Goal: Task Accomplishment & Management: Complete application form

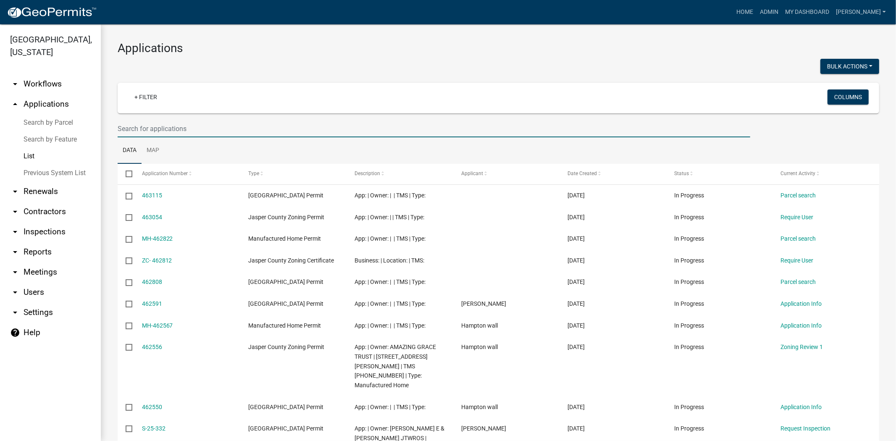
click at [232, 121] on input "text" at bounding box center [434, 128] width 632 height 17
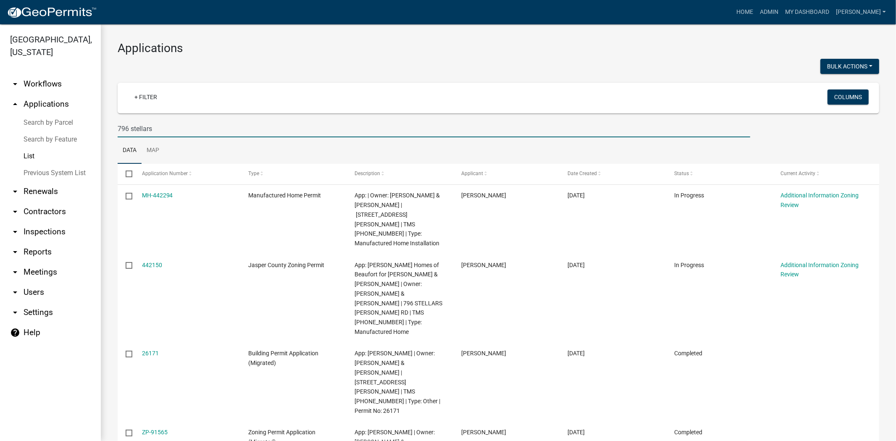
drag, startPoint x: 143, startPoint y: 130, endPoint x: 291, endPoint y: 116, distance: 148.0
click at [292, 124] on input "796 stellars" at bounding box center [434, 128] width 632 height 17
type input "796 stellars"
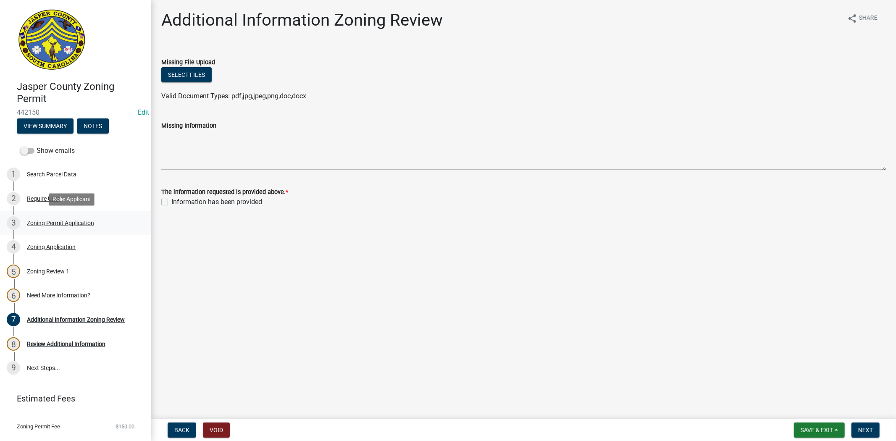
click at [26, 217] on div "3 Zoning Permit Application" at bounding box center [72, 222] width 131 height 13
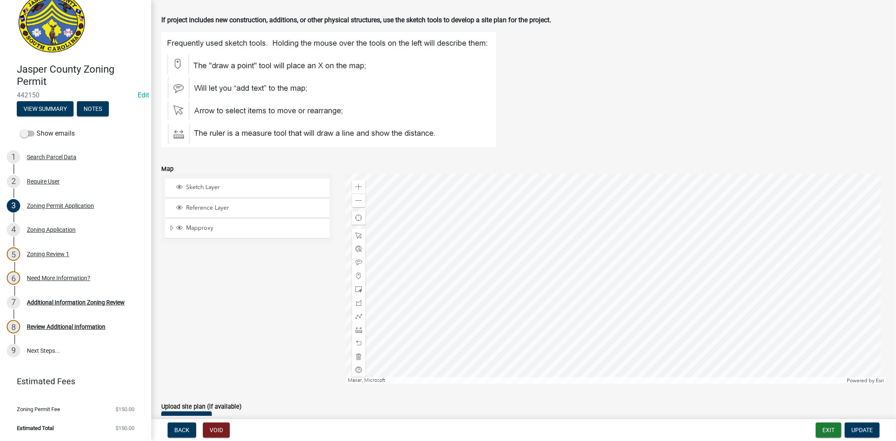
scroll to position [1306, 0]
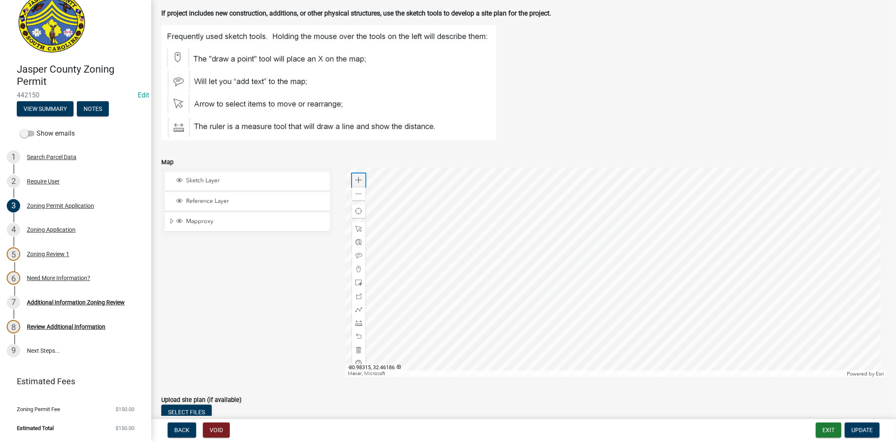
click at [356, 182] on span at bounding box center [358, 180] width 7 height 7
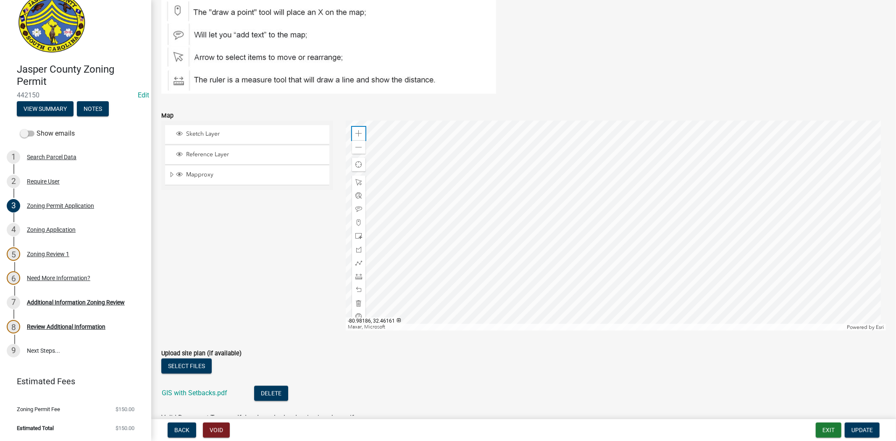
scroll to position [1400, 0]
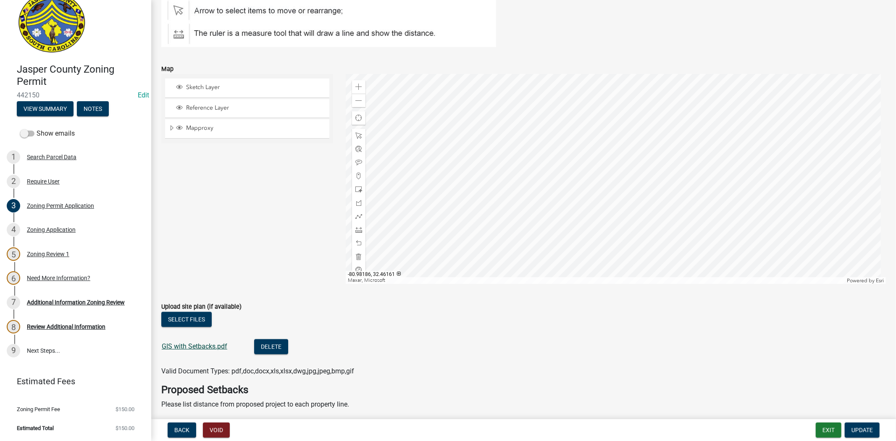
click at [191, 347] on link "GIS with Setbacks.pdf" at bounding box center [195, 346] width 66 height 8
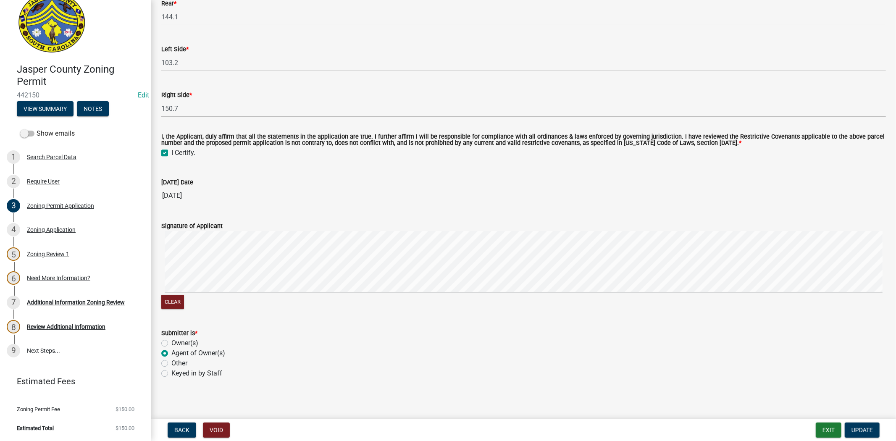
scroll to position [1878, 0]
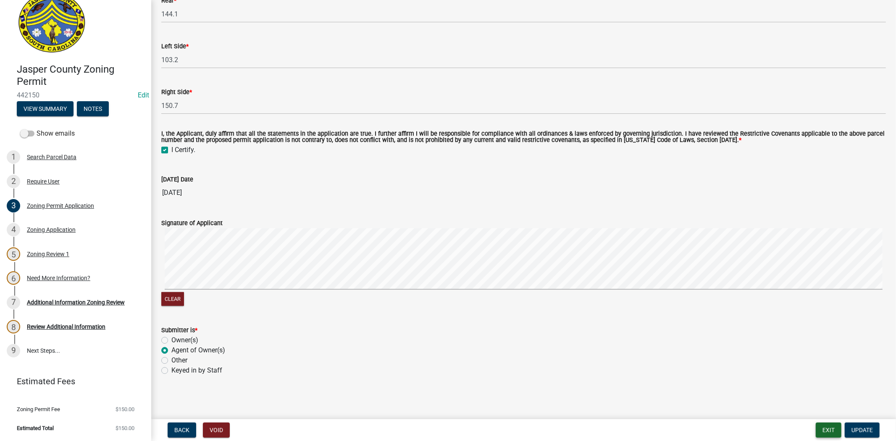
click at [826, 431] on button "Exit" at bounding box center [828, 429] width 26 height 15
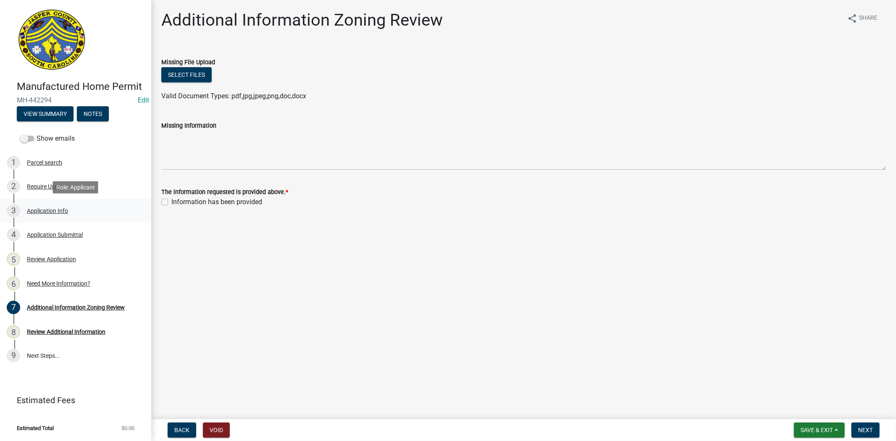
click at [26, 208] on div "3 Application Info" at bounding box center [72, 210] width 131 height 13
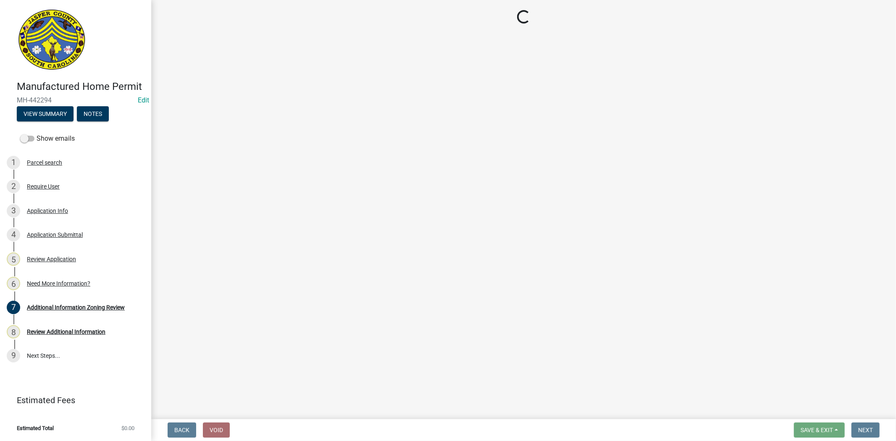
select select "00748aa1-56c2-4786-b7ff-9b3cb1d8d455"
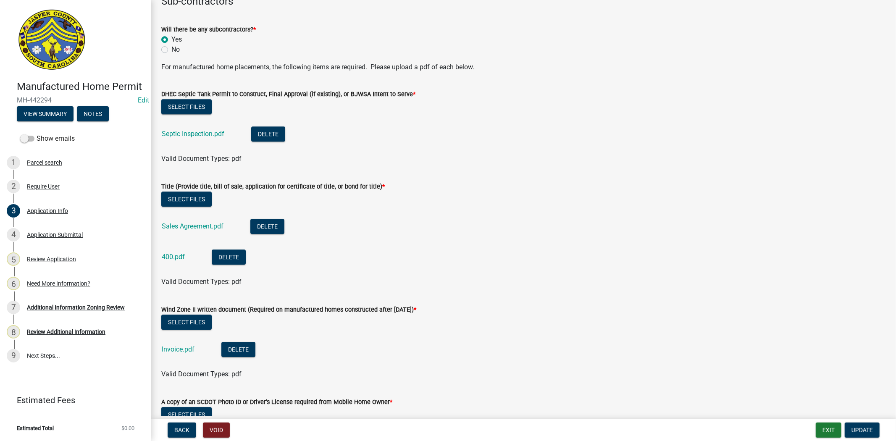
scroll to position [2052, 0]
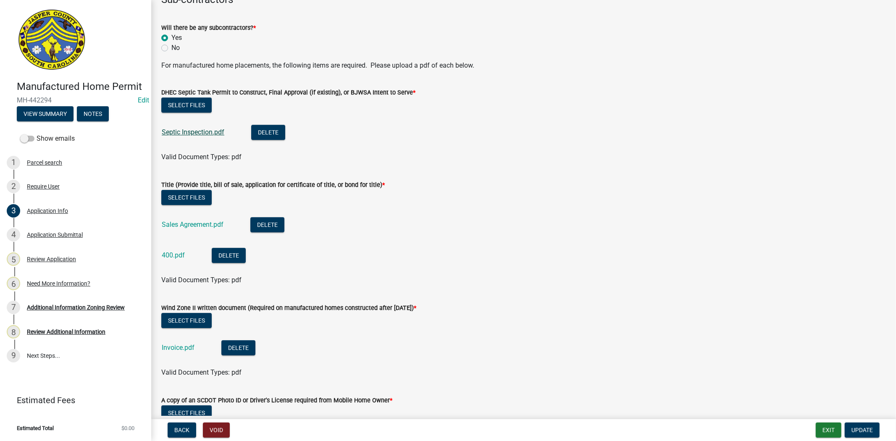
click at [207, 133] on link "Septic Inspection.pdf" at bounding box center [193, 132] width 63 height 8
click at [179, 223] on link "Sales Agreement.pdf" at bounding box center [193, 224] width 62 height 8
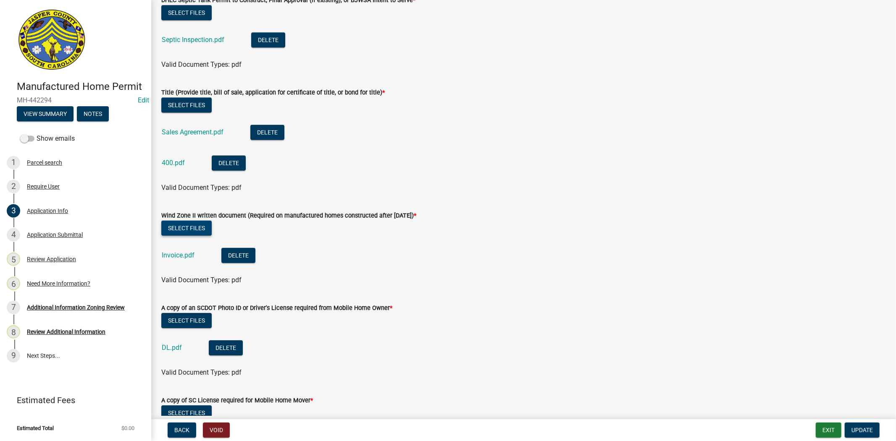
scroll to position [2146, 0]
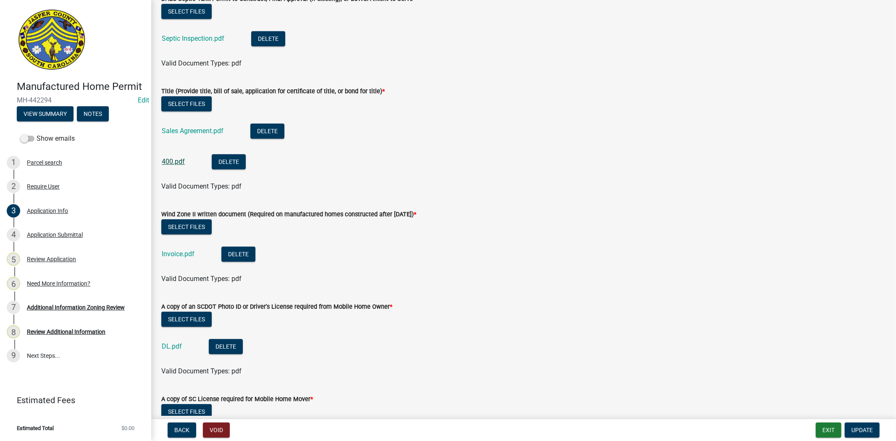
click at [169, 161] on link "400.pdf" at bounding box center [173, 161] width 23 height 8
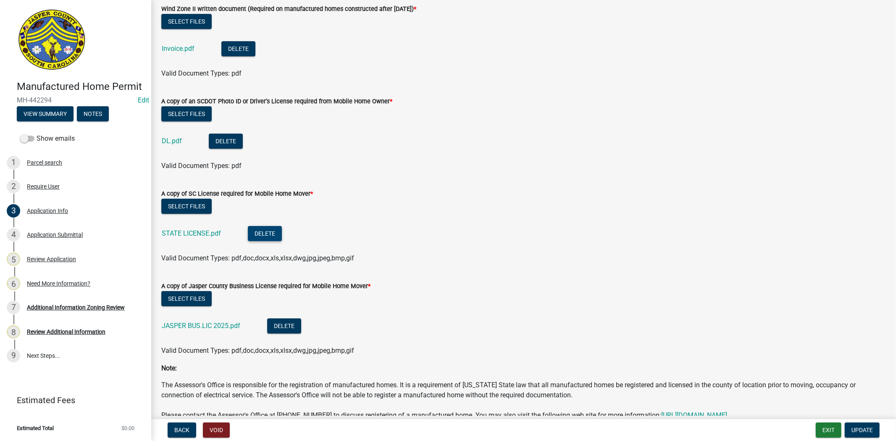
scroll to position [2379, 0]
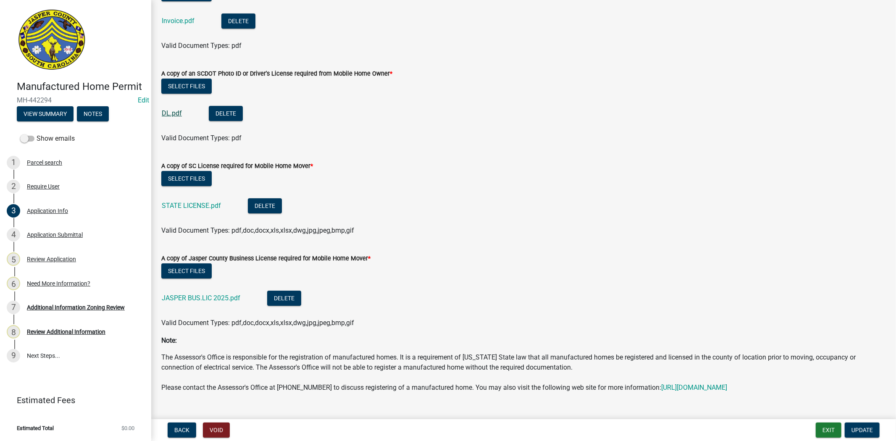
click at [173, 115] on div "DL.pdf" at bounding box center [179, 114] width 34 height 17
click at [173, 115] on link "DL.pdf" at bounding box center [172, 113] width 20 height 8
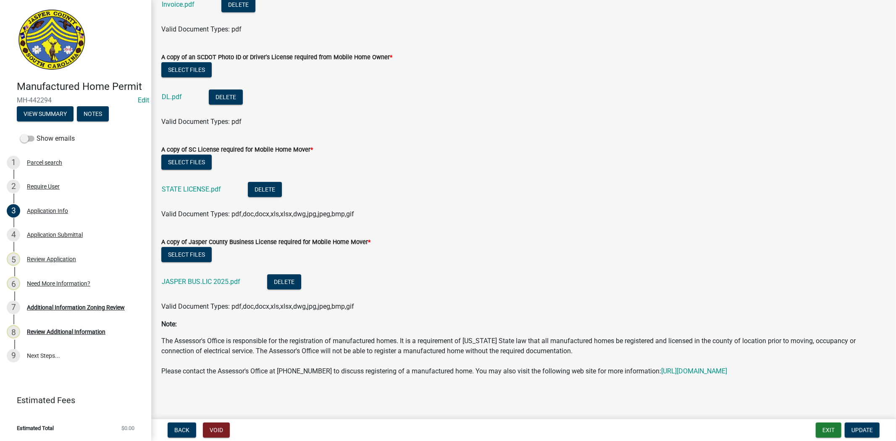
scroll to position [2405, 0]
click at [171, 185] on link "STATE LICENSE.pdf" at bounding box center [191, 189] width 59 height 8
click at [220, 278] on link "JASPER BUS.LIC 2025.pdf" at bounding box center [201, 282] width 79 height 8
click at [86, 226] on link "4 Application Submittal" at bounding box center [75, 235] width 151 height 24
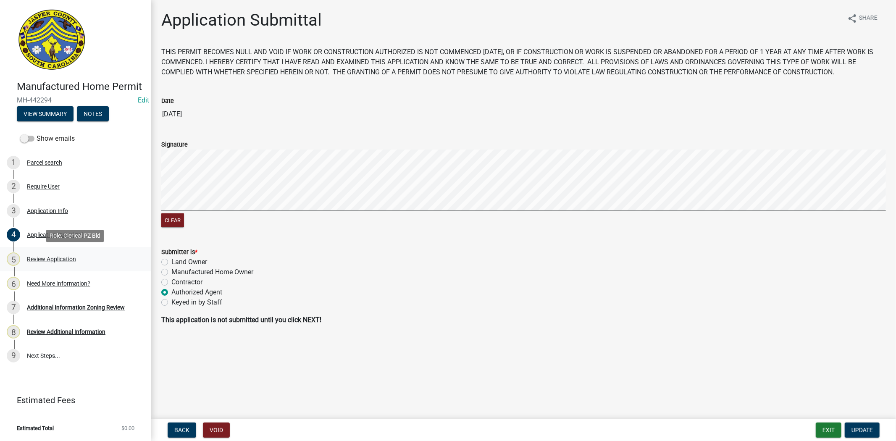
click at [55, 253] on div "5 Review Application" at bounding box center [72, 258] width 131 height 13
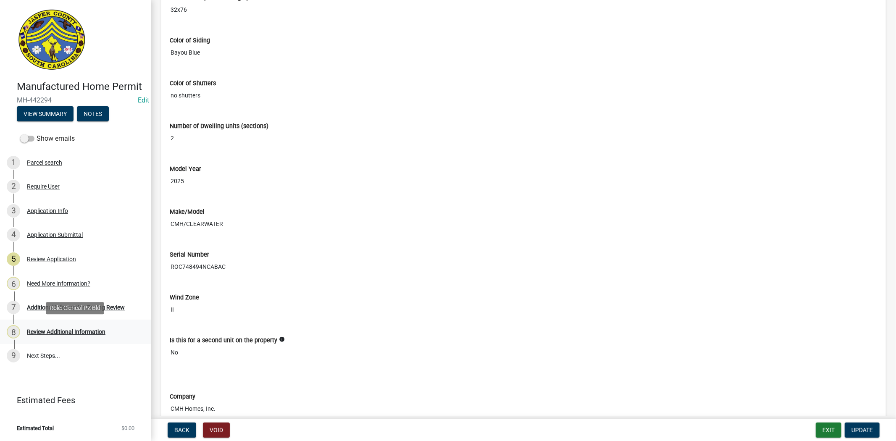
scroll to position [1446, 0]
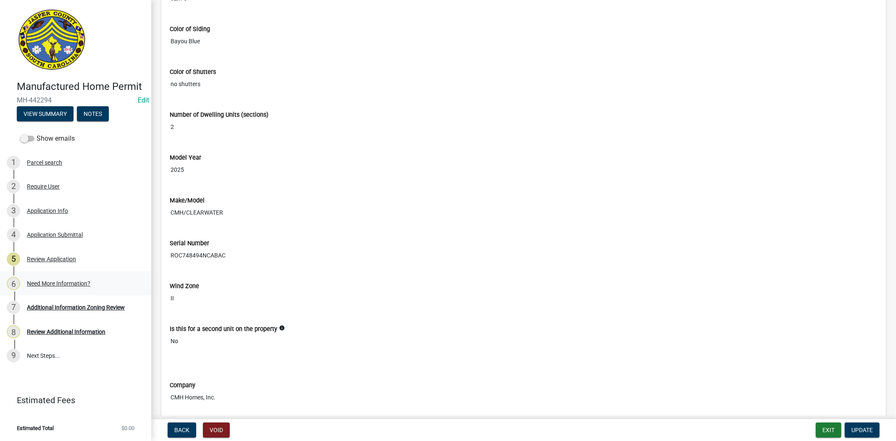
click at [82, 277] on div "6 Need More Information?" at bounding box center [72, 283] width 131 height 13
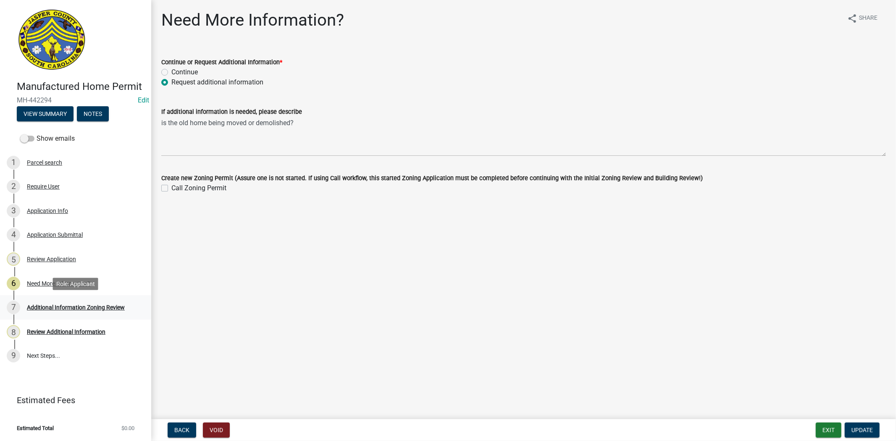
click at [47, 309] on div "Additional Information Zoning Review" at bounding box center [76, 307] width 98 height 6
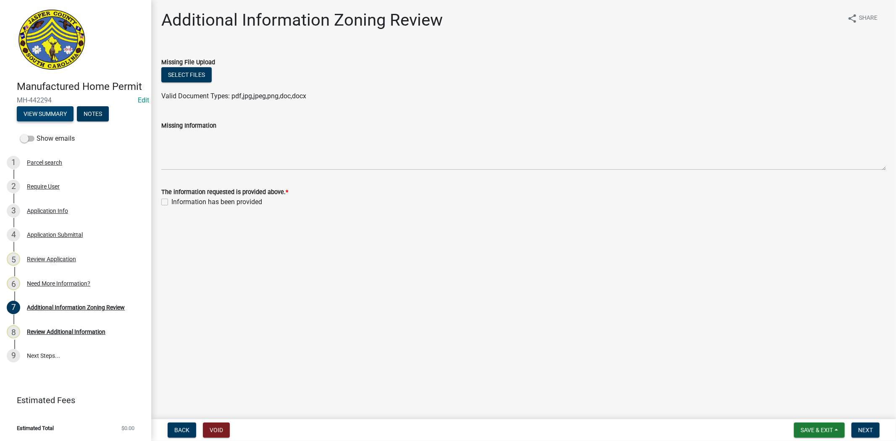
click at [52, 109] on button "View Summary" at bounding box center [45, 113] width 57 height 15
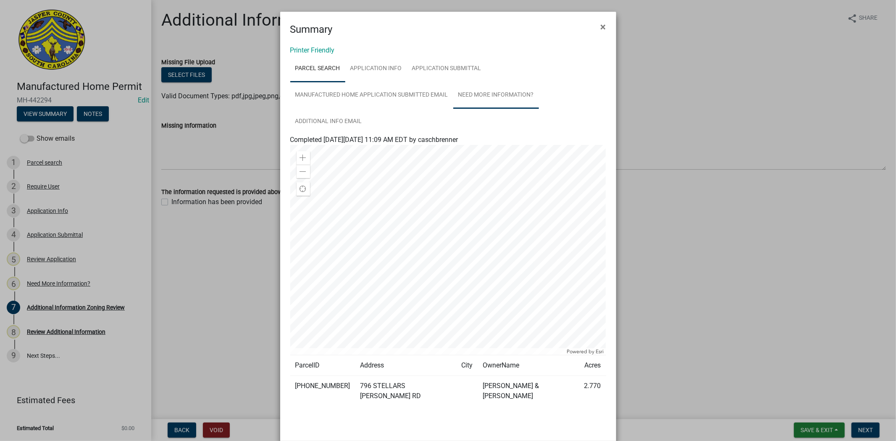
click at [456, 101] on link "Need More Information?" at bounding box center [496, 95] width 86 height 27
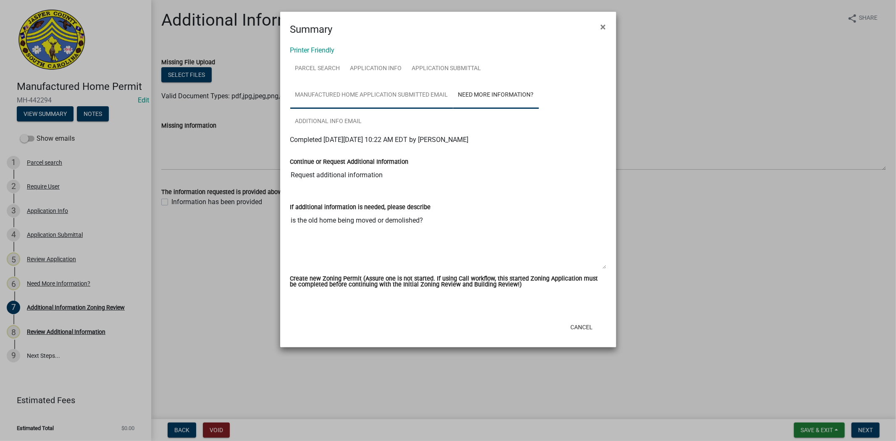
click at [424, 86] on link "Manufactured Home Application Submitted Email" at bounding box center [371, 95] width 163 height 27
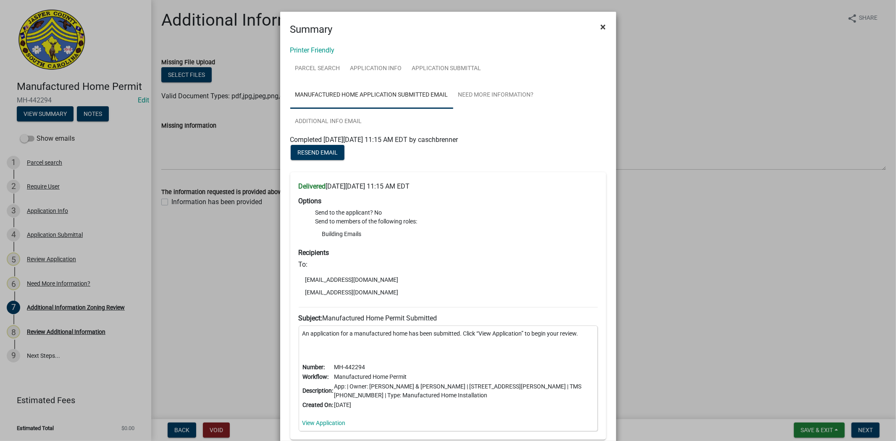
click at [601, 26] on span "×" at bounding box center [602, 27] width 5 height 12
